Goal: Information Seeking & Learning: Learn about a topic

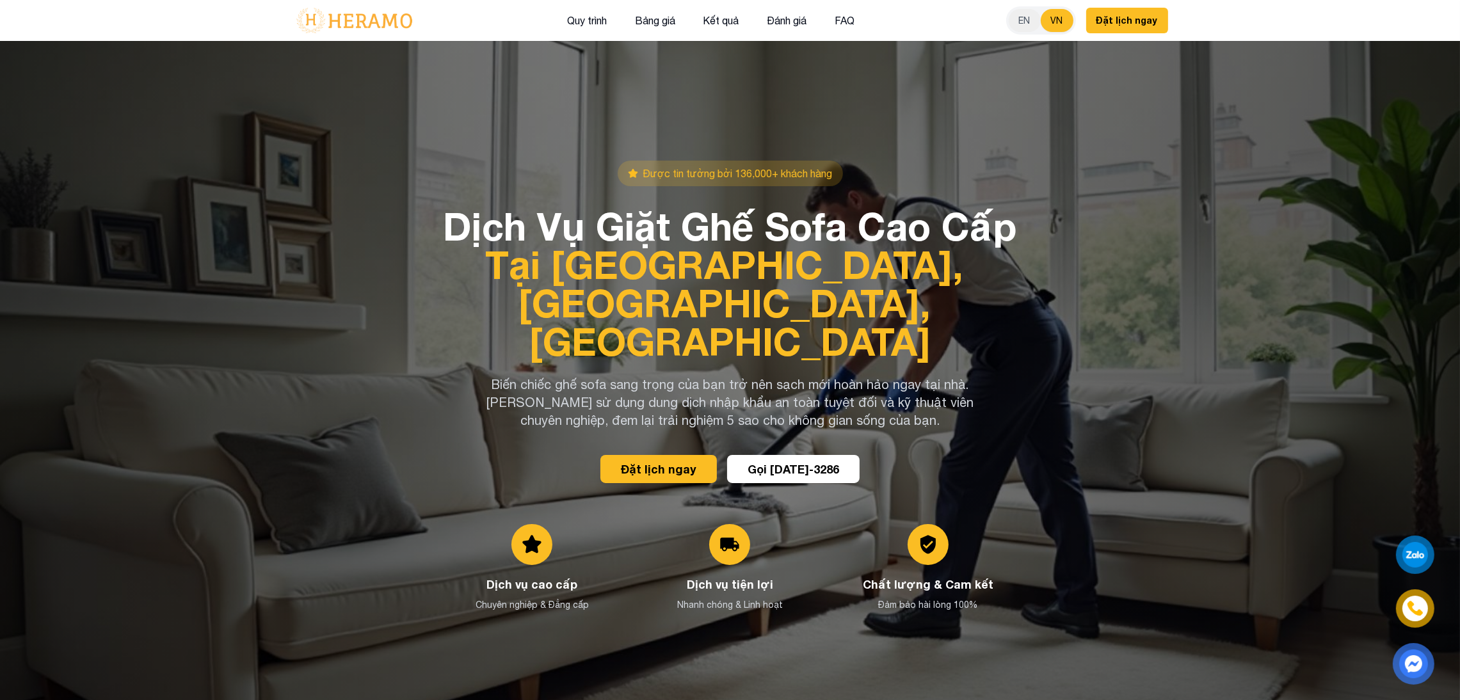
click at [1054, 24] on button "VN" at bounding box center [1056, 20] width 33 height 23
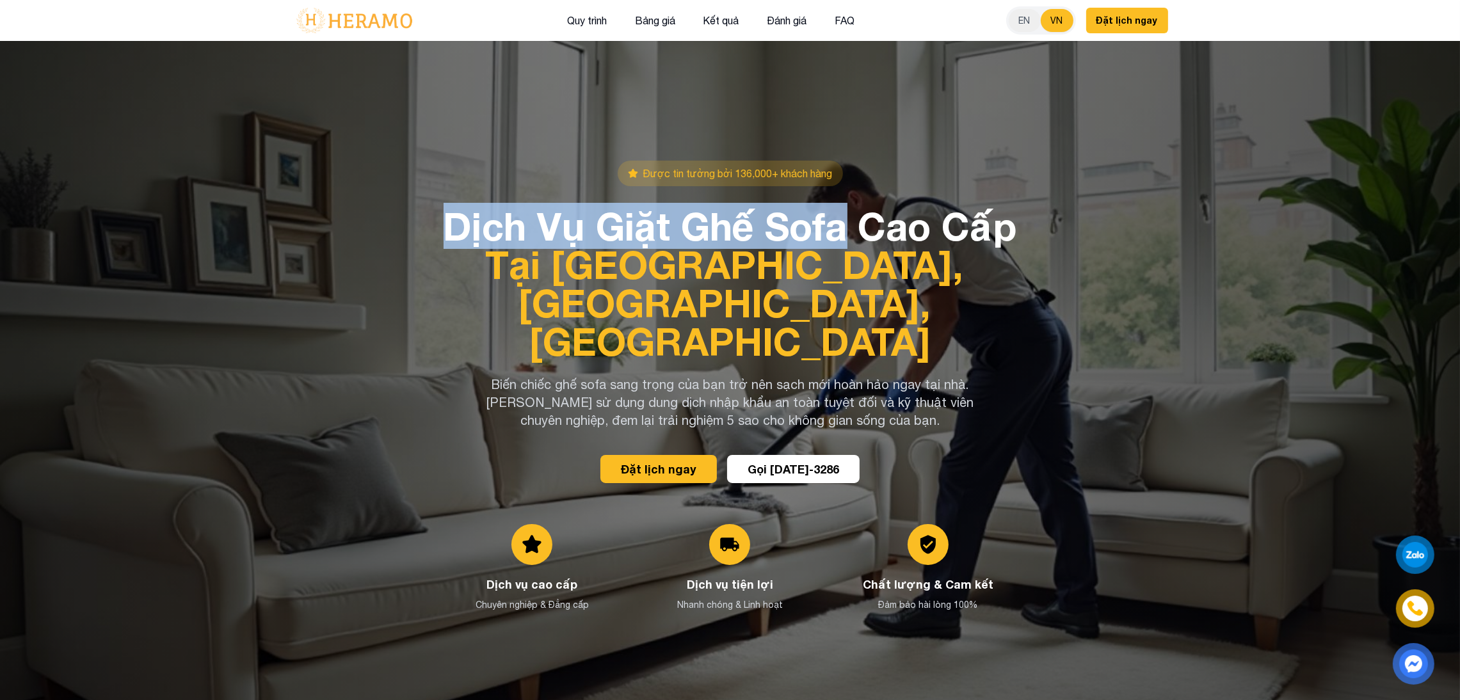
drag, startPoint x: 425, startPoint y: 251, endPoint x: 846, endPoint y: 250, distance: 421.1
click at [846, 250] on div "Được tin tưởng bởi 136,000+ khách hàng Dịch Vụ Giặt Ghế Sofa Cao Cấp Tại Nhà – …" at bounding box center [730, 391] width 896 height 461
click at [1017, 250] on h1 "Dịch Vụ Giặt Ghế Sofa Cao Cấp Tại Nhà – Sạch Sâu, An Toàn, Nhanh Chóng" at bounding box center [729, 284] width 573 height 154
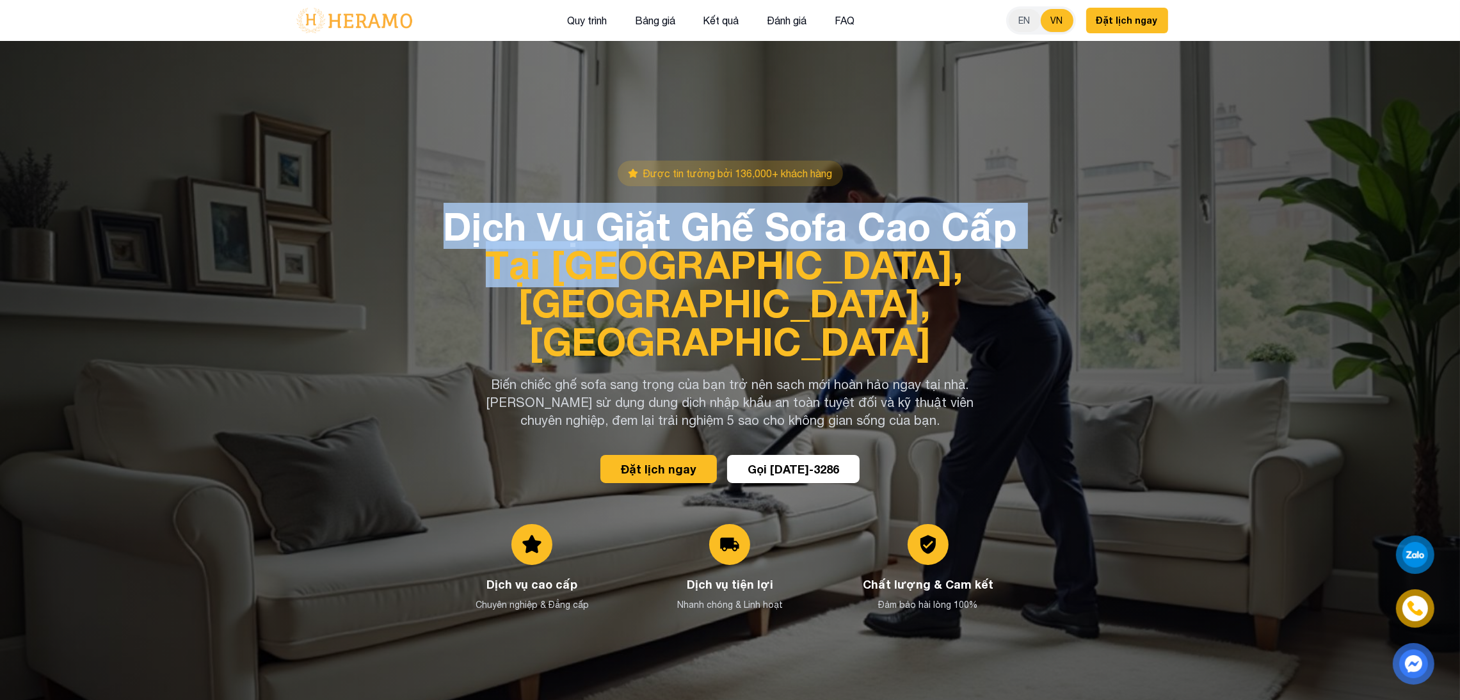
click at [592, 293] on span "Tại Nhà – Sạch Sâu, An Toàn, Nhanh Chóng" at bounding box center [729, 302] width 573 height 115
copy h1 "Dịch Vụ Giặt Ghế Sofa Cao Cấp Tại Nhà"
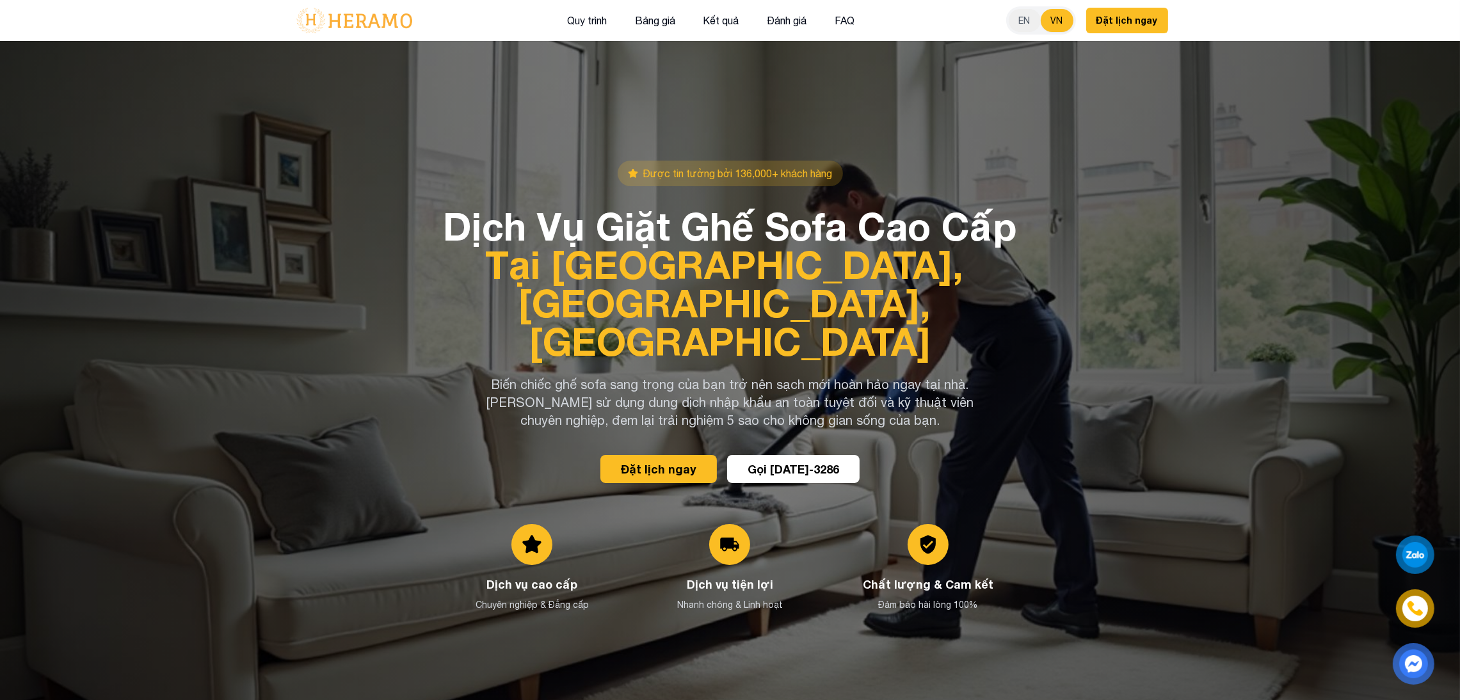
click at [847, 283] on span "Tại Nhà – Sạch Sâu, An Toàn, Nhanh Chóng" at bounding box center [729, 302] width 573 height 115
click at [950, 383] on p "Biến chiếc ghế sofa sang trọng của bạn trở nên sạch mới hoàn hảo ngay tại nhà. …" at bounding box center [729, 403] width 491 height 54
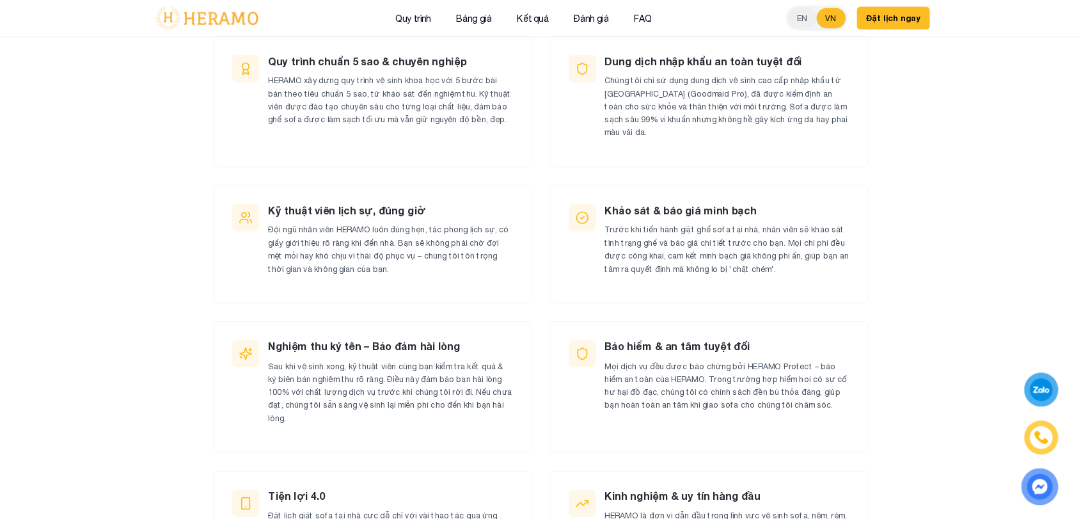
scroll to position [1252, 0]
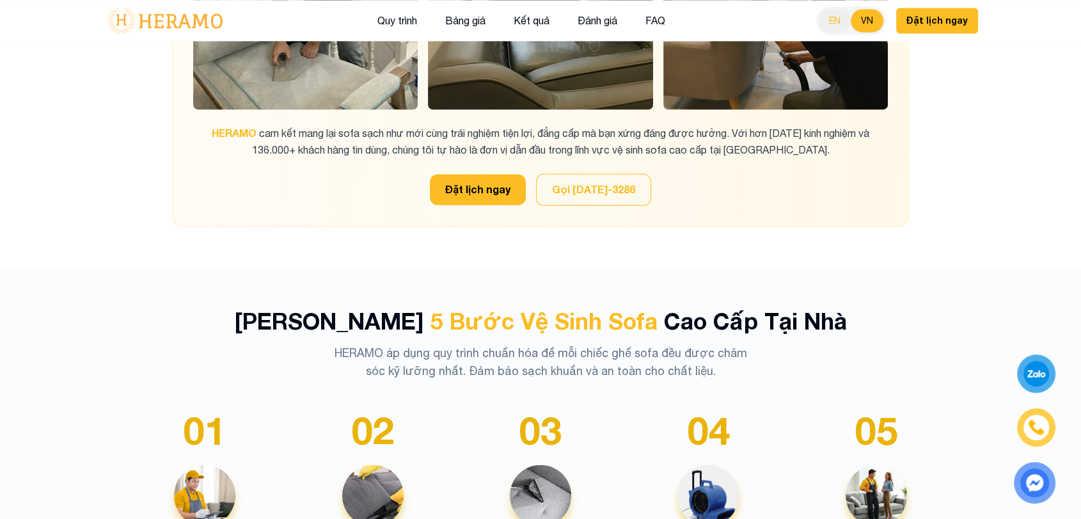
click at [831, 15] on button "EN" at bounding box center [835, 20] width 32 height 23
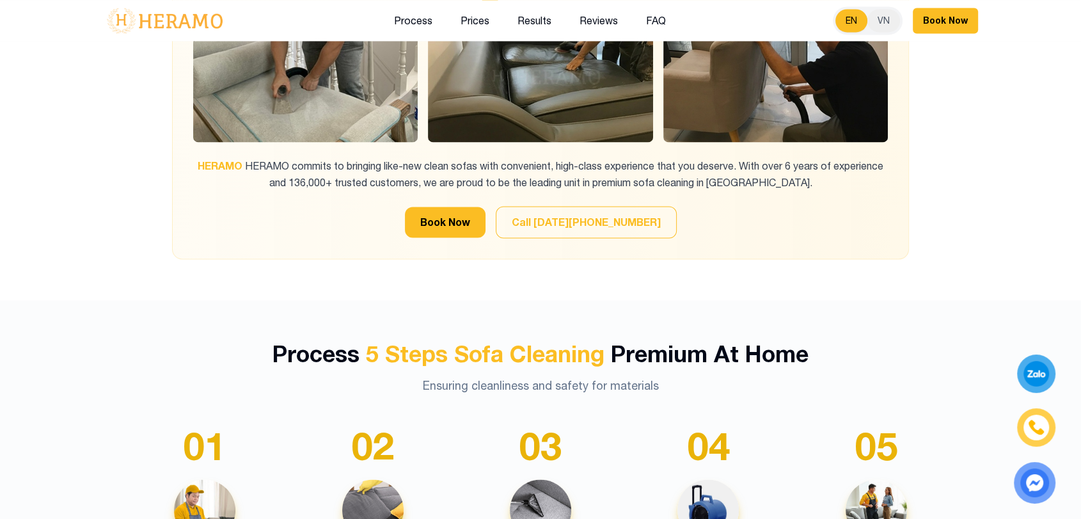
scroll to position [2009, 0]
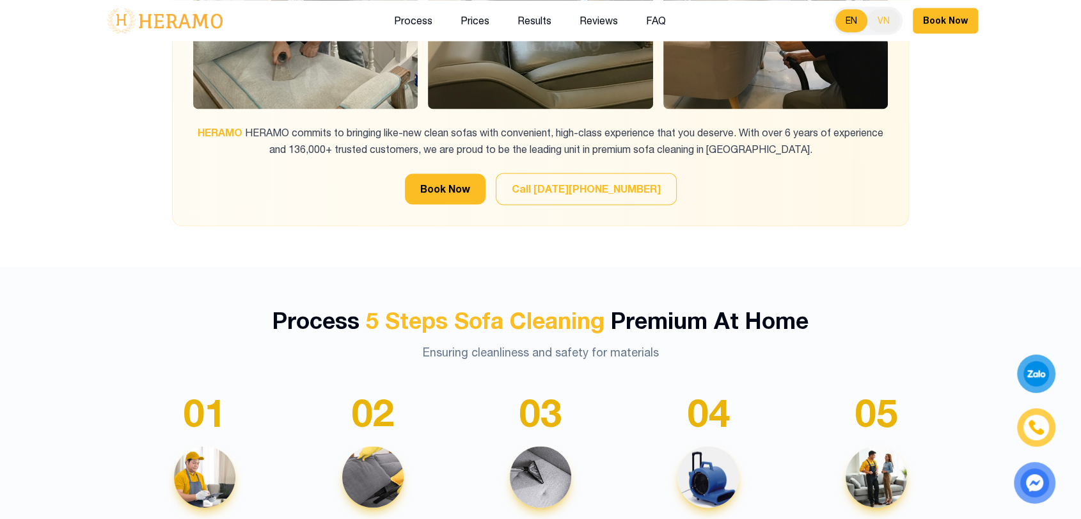
click at [873, 15] on button "VN" at bounding box center [884, 20] width 33 height 23
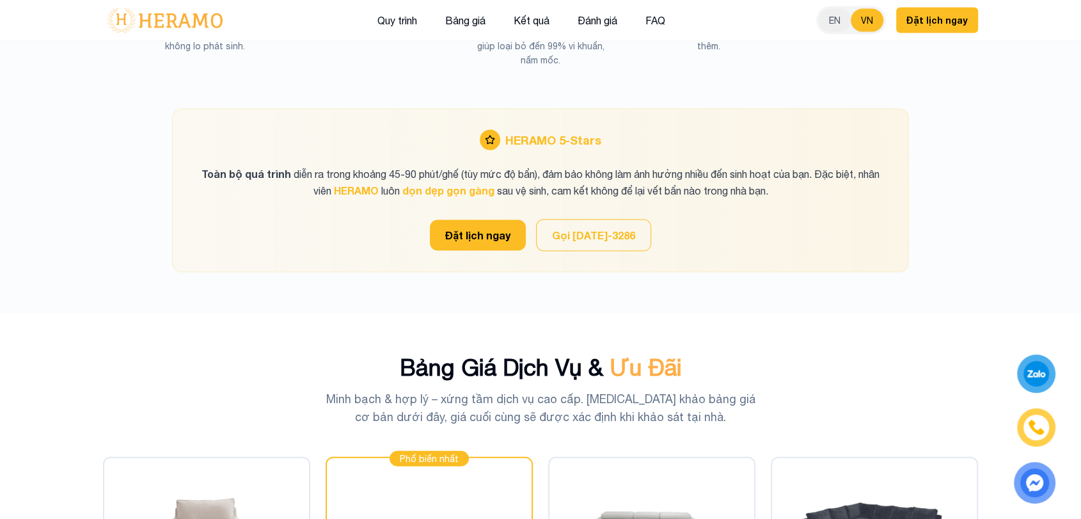
scroll to position [2596, 0]
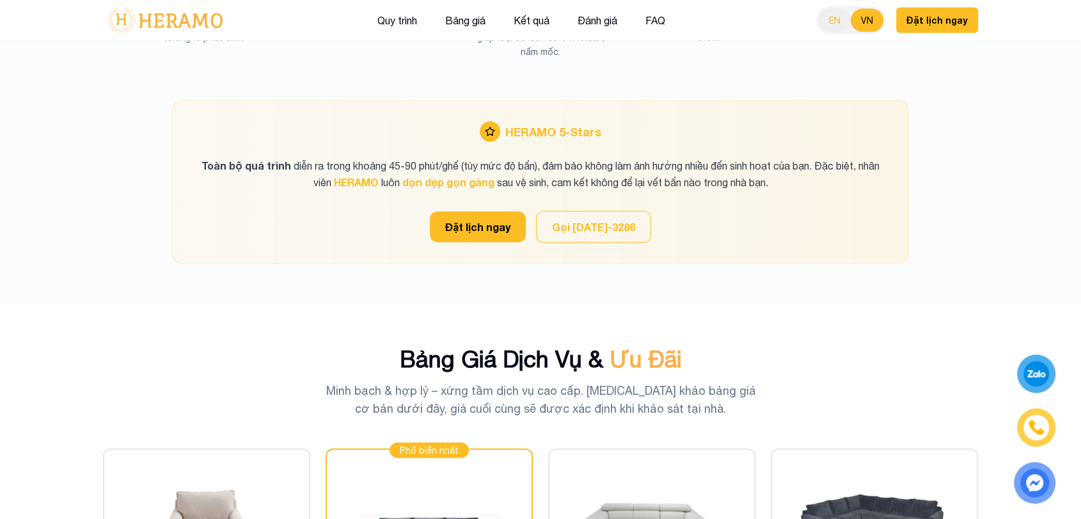
click at [849, 23] on button "EN" at bounding box center [835, 20] width 32 height 23
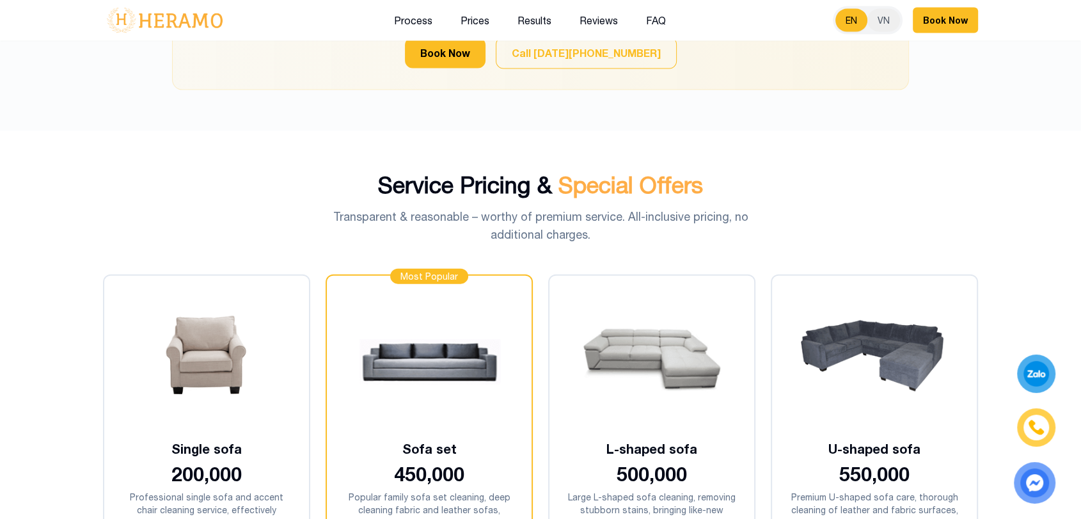
scroll to position [2780, 0]
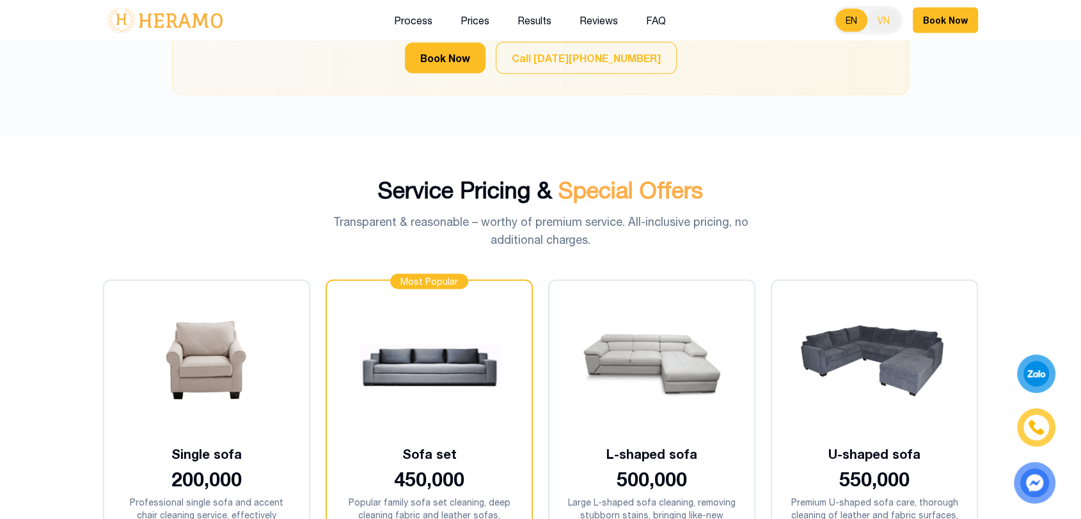
click at [872, 26] on button "VN" at bounding box center [884, 20] width 33 height 23
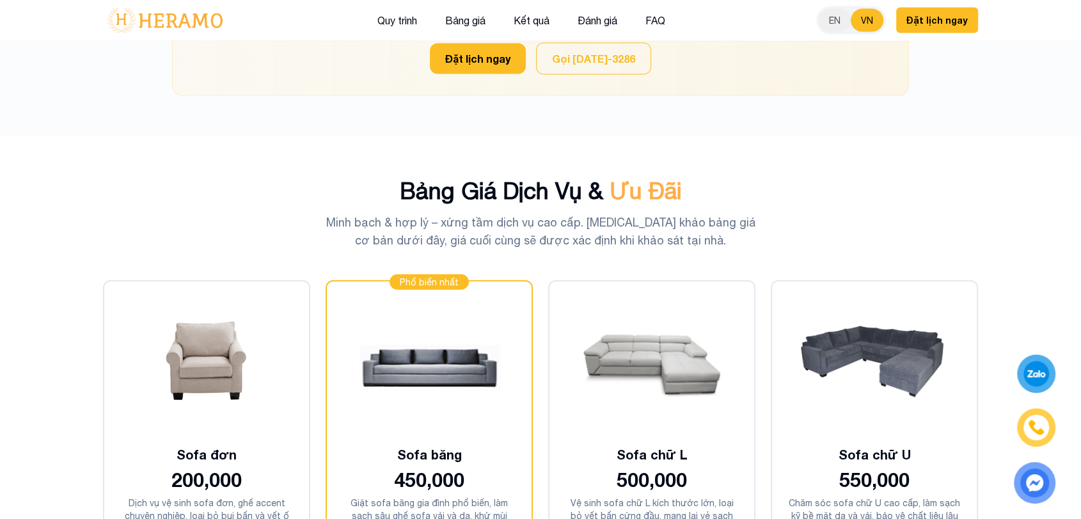
click at [828, 33] on div "EN VN Đặt lịch ngay" at bounding box center [898, 20] width 162 height 28
click at [842, 16] on button "EN" at bounding box center [835, 20] width 32 height 23
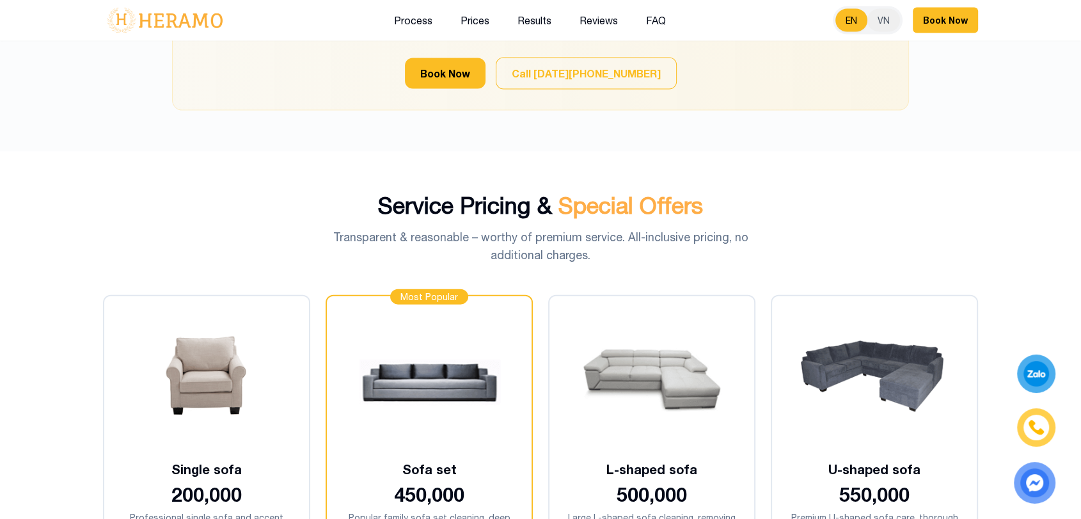
scroll to position [2780, 0]
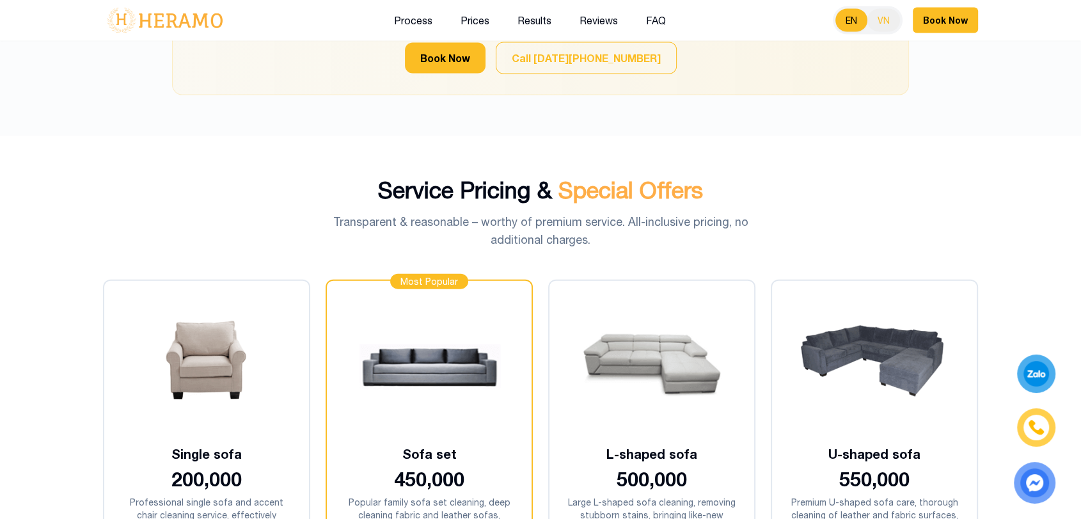
click at [872, 16] on button "VN" at bounding box center [884, 20] width 33 height 23
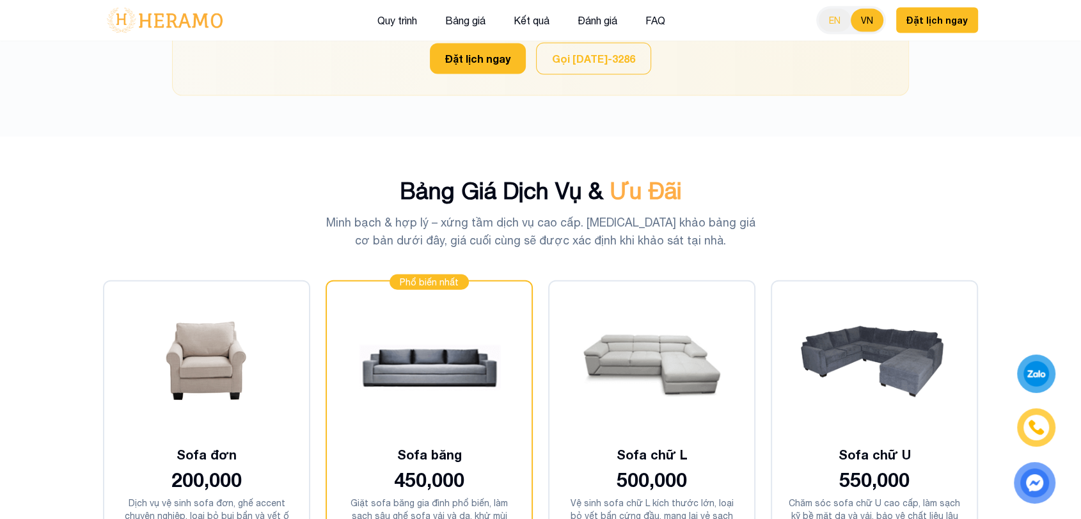
click at [849, 21] on button "EN" at bounding box center [835, 20] width 32 height 23
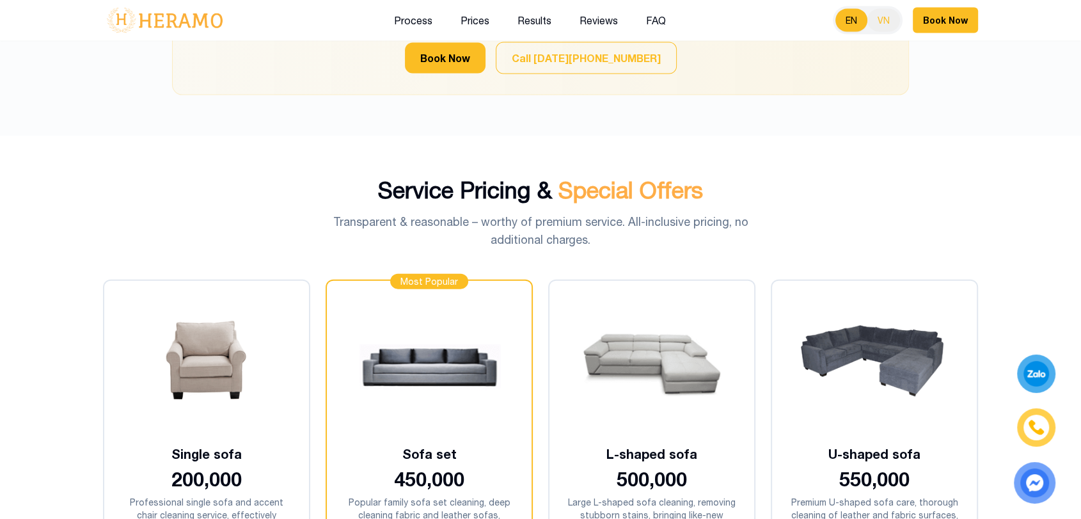
click at [877, 19] on button "VN" at bounding box center [884, 20] width 33 height 23
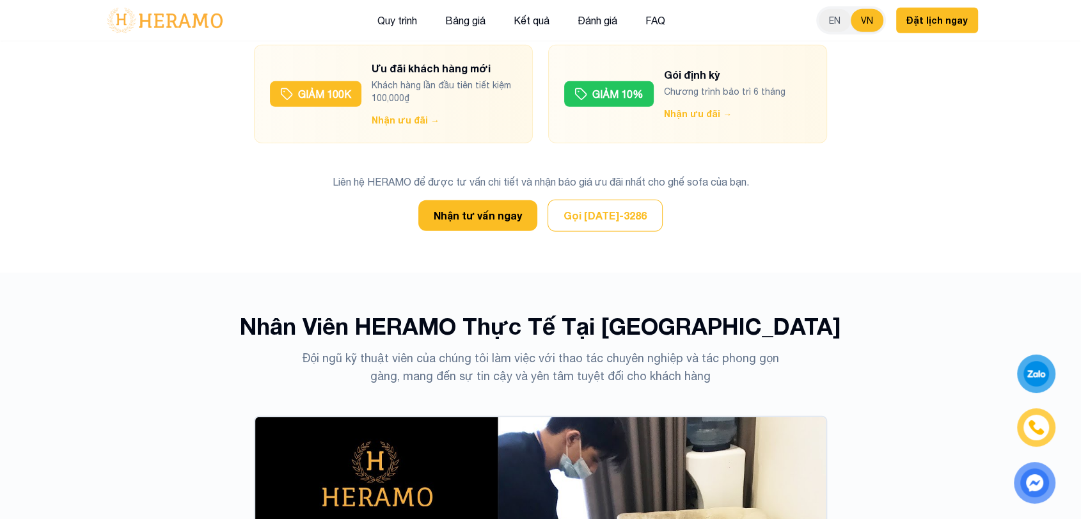
scroll to position [3736, 0]
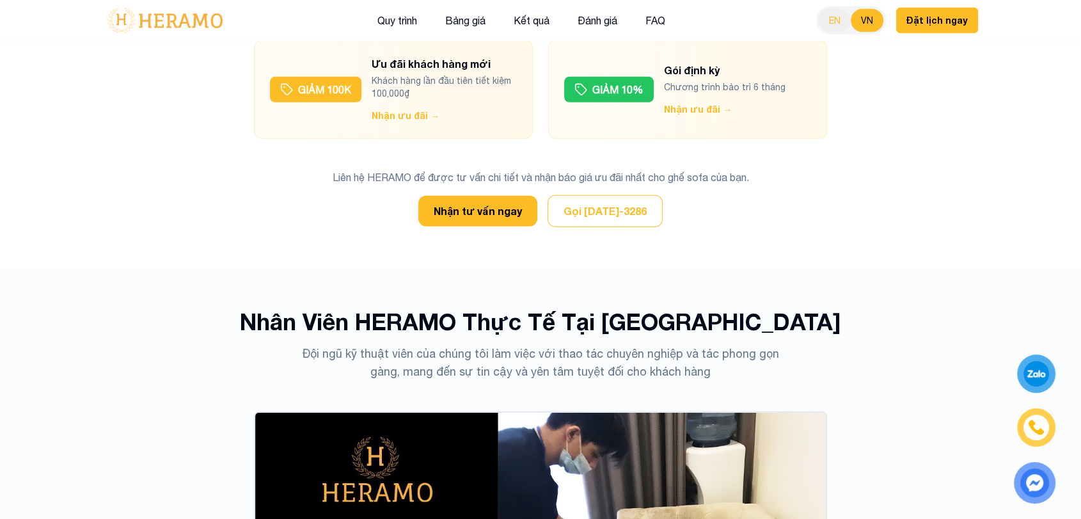
click at [841, 19] on button "EN" at bounding box center [835, 20] width 32 height 23
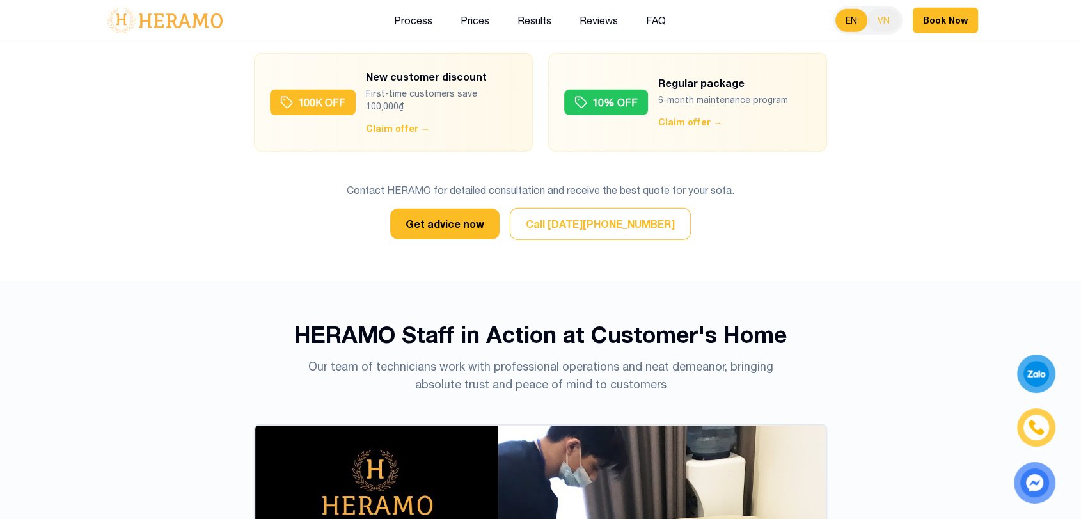
click at [870, 17] on button "VN" at bounding box center [884, 20] width 33 height 23
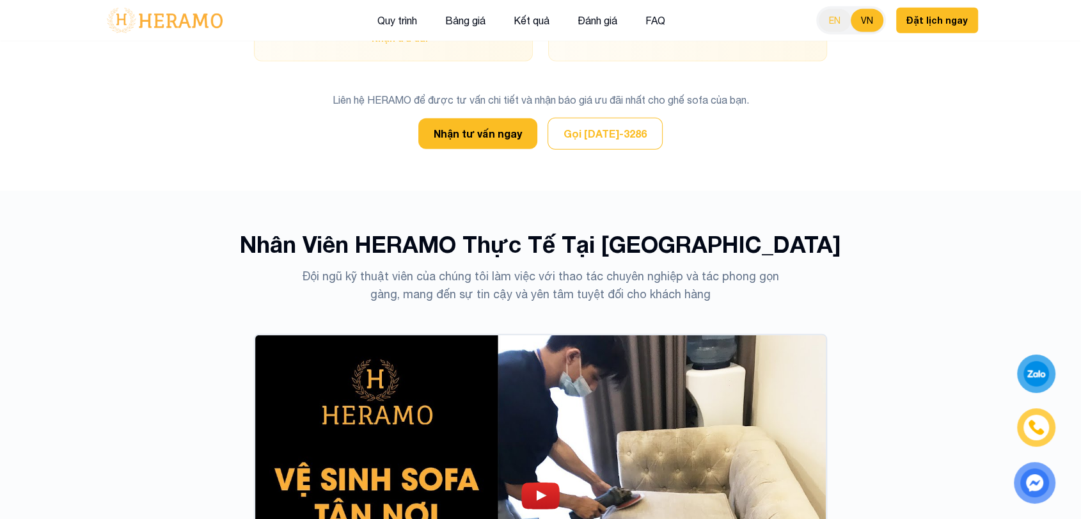
click at [838, 12] on button "EN" at bounding box center [835, 20] width 32 height 23
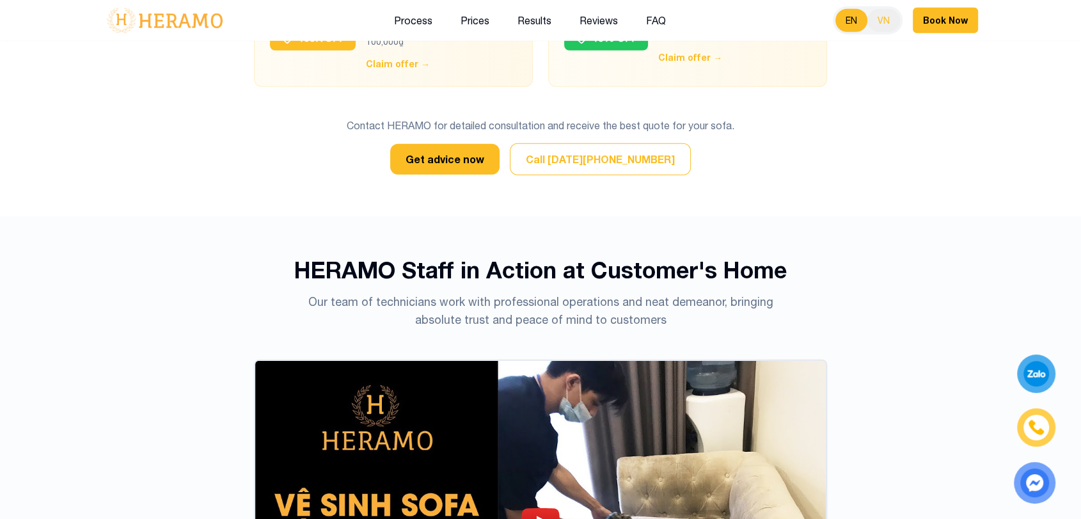
click at [870, 17] on button "VN" at bounding box center [884, 20] width 33 height 23
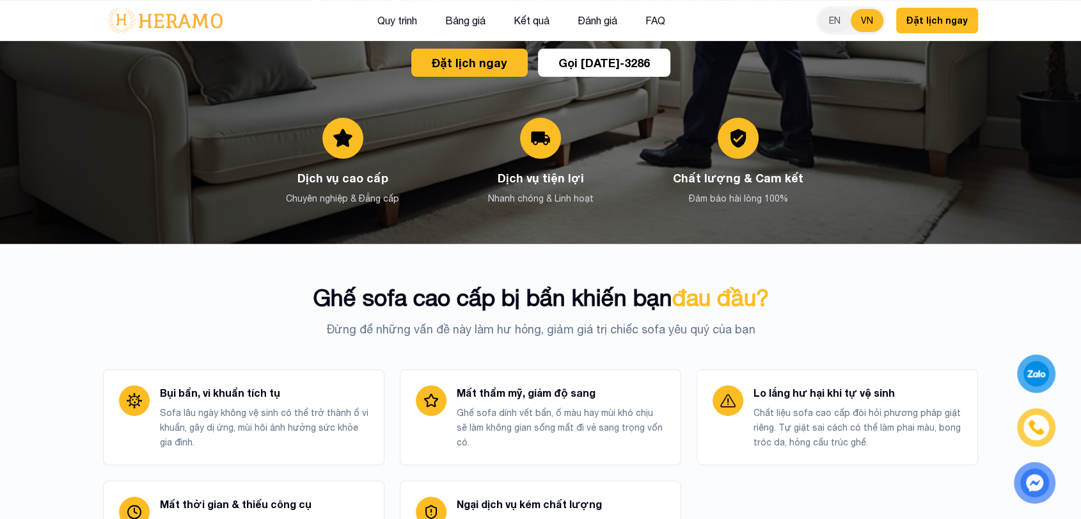
scroll to position [0, 0]
